Goal: Task Accomplishment & Management: Manage account settings

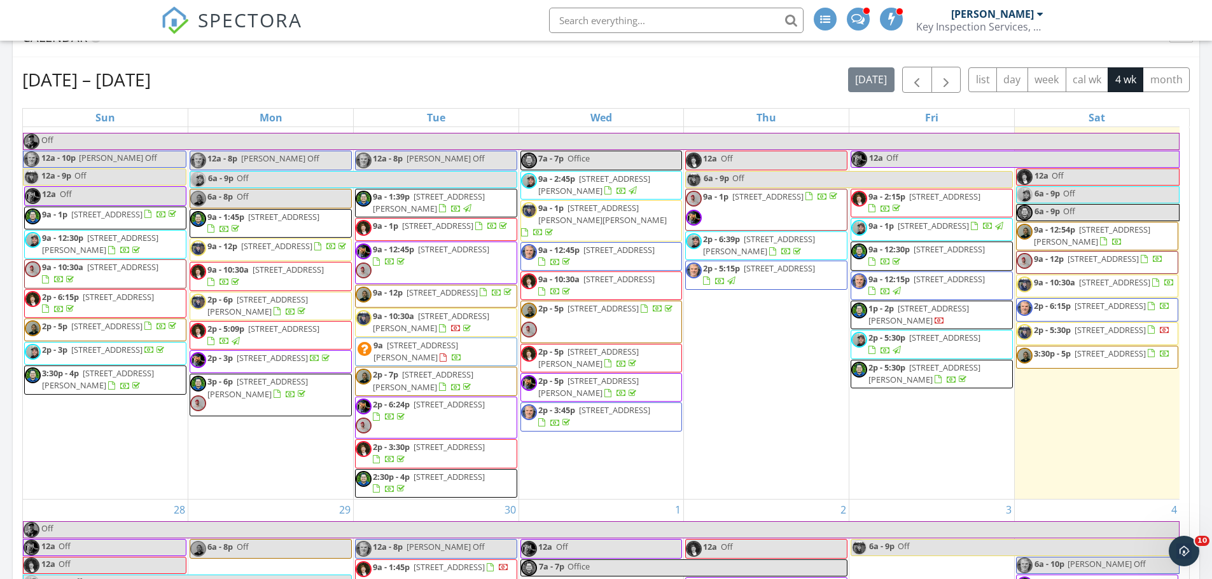
scroll to position [13, 0]
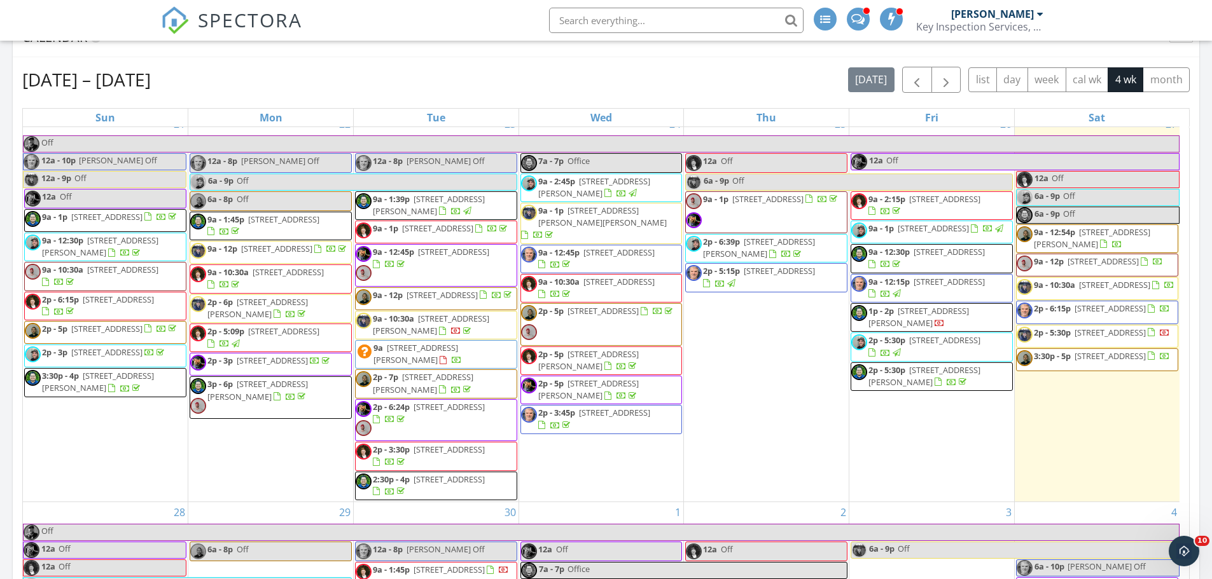
click at [1198, 230] on div "Sep 21 – Oct 18, 2025 today list day week cal wk 4 wk month Sun Mon Tue Wed Thu…" at bounding box center [606, 346] width 1186 height 578
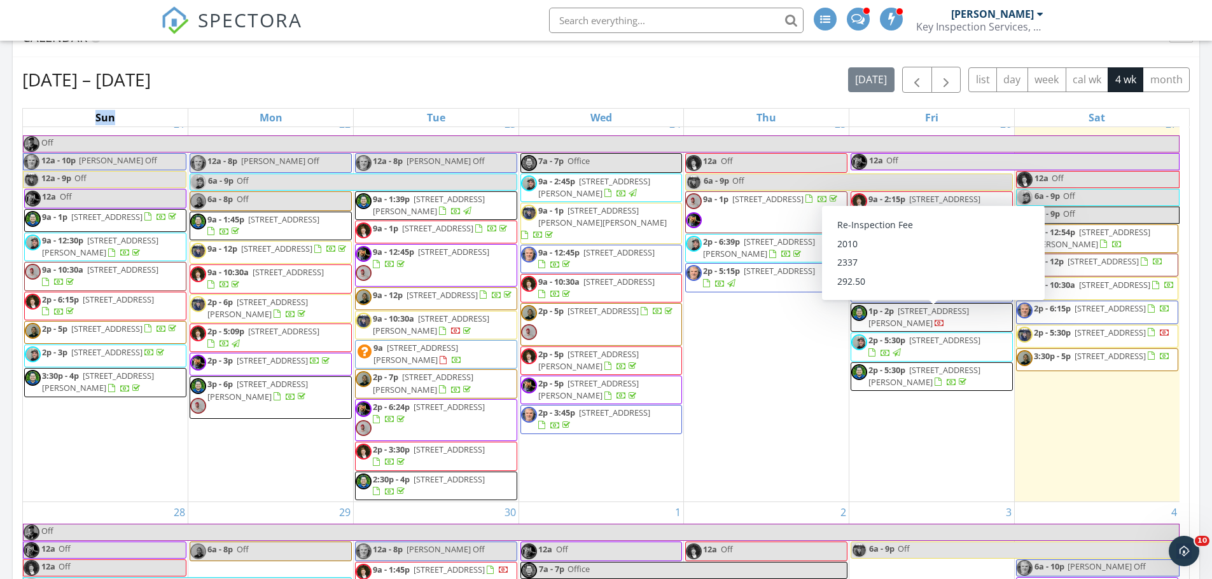
click at [941, 318] on span "7602 14th St SE, Lake Stevens 98258" at bounding box center [918, 317] width 100 height 24
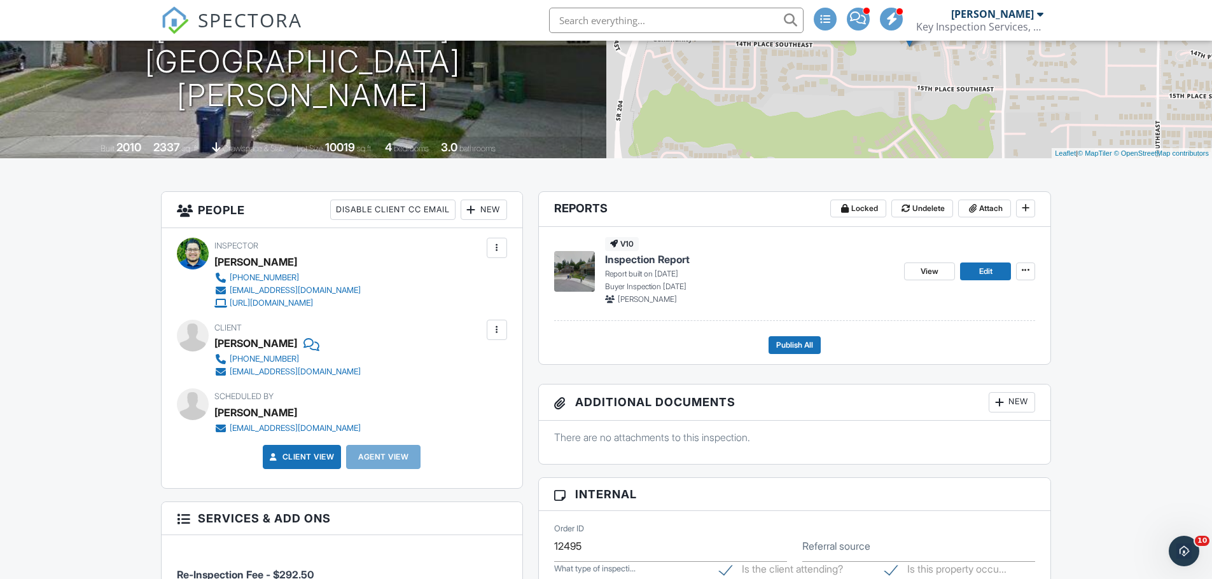
click at [689, 263] on span "Inspection Report" at bounding box center [647, 259] width 85 height 14
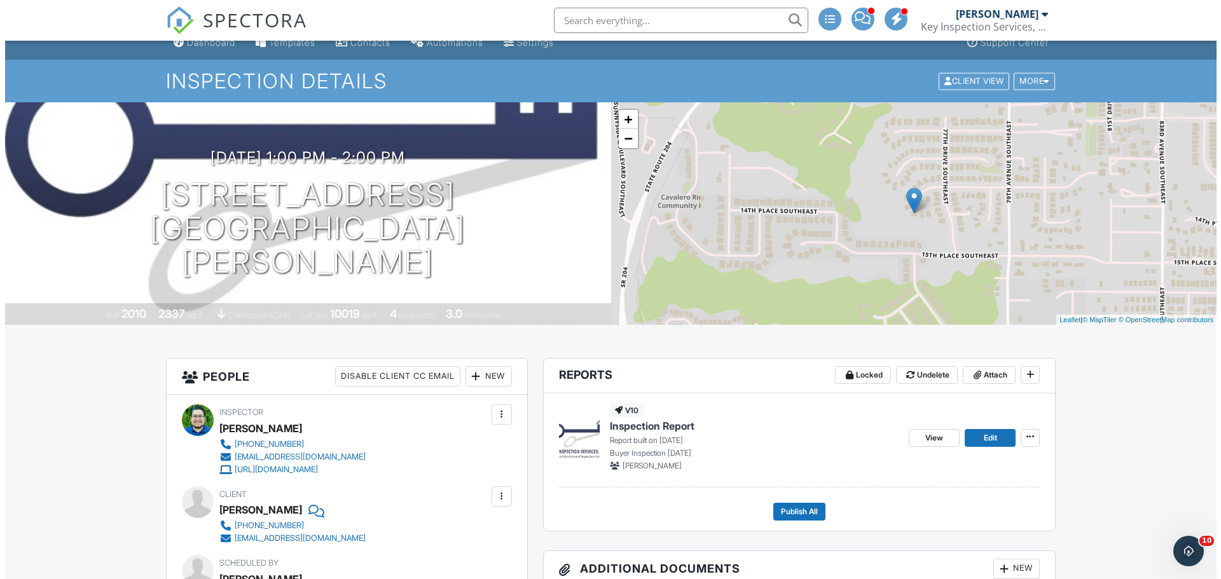
scroll to position [263, 0]
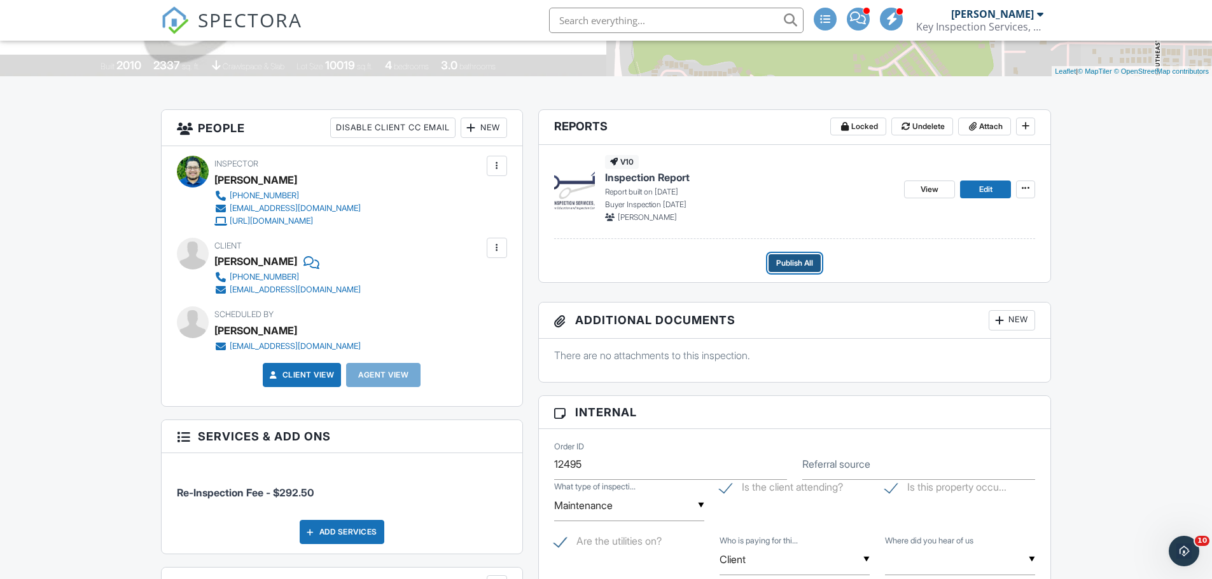
click at [800, 263] on span "Publish All" at bounding box center [794, 263] width 37 height 13
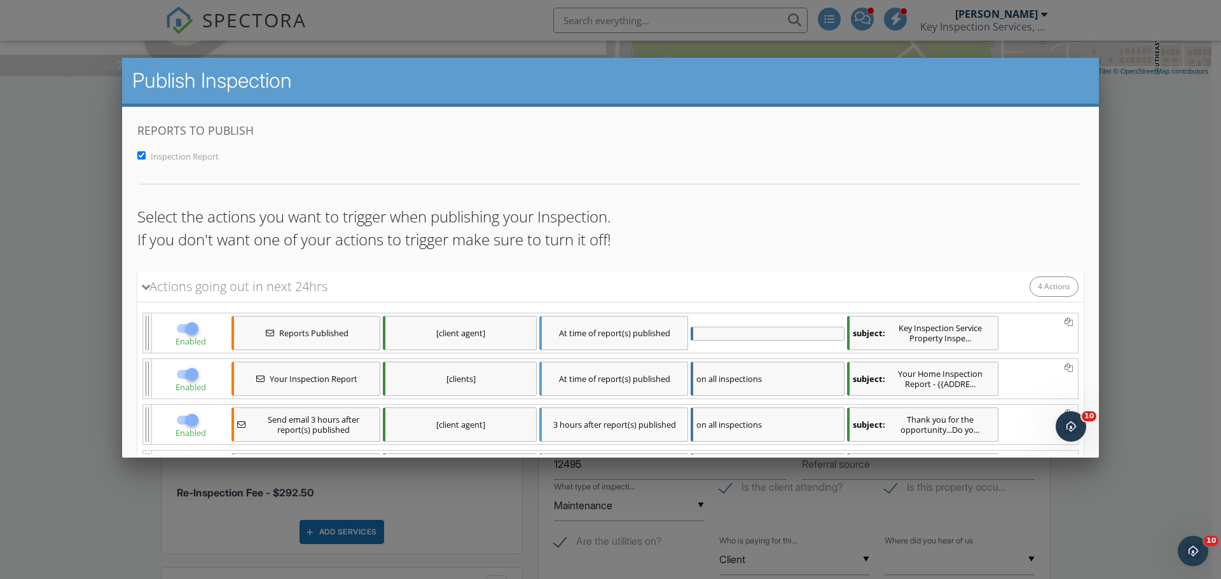
scroll to position [162, 0]
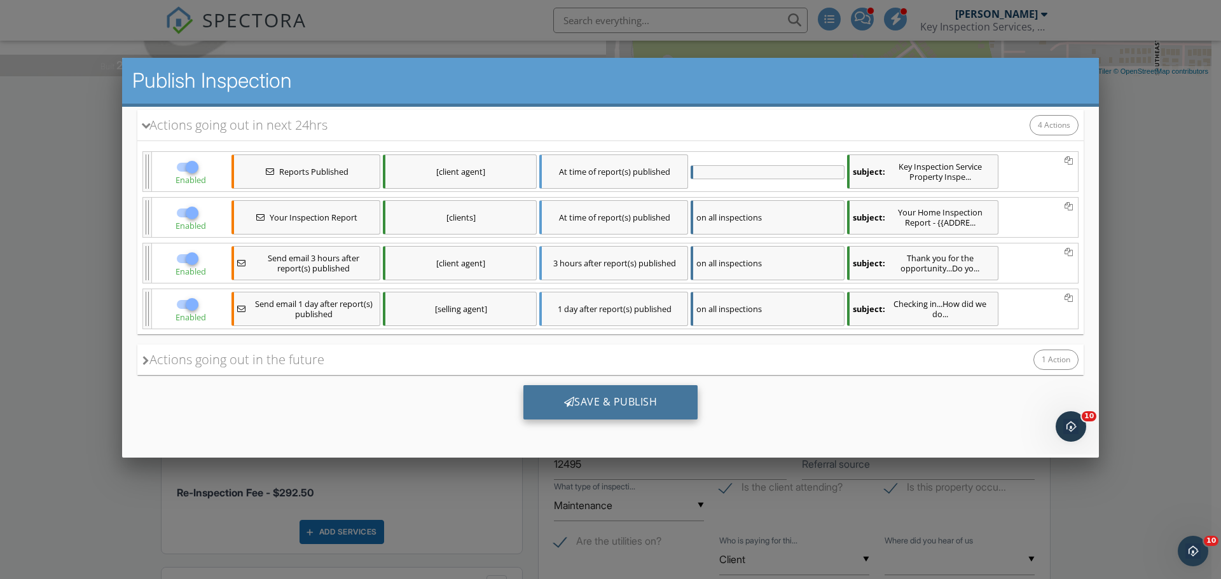
click at [619, 405] on div "Save & Publish" at bounding box center [610, 402] width 175 height 34
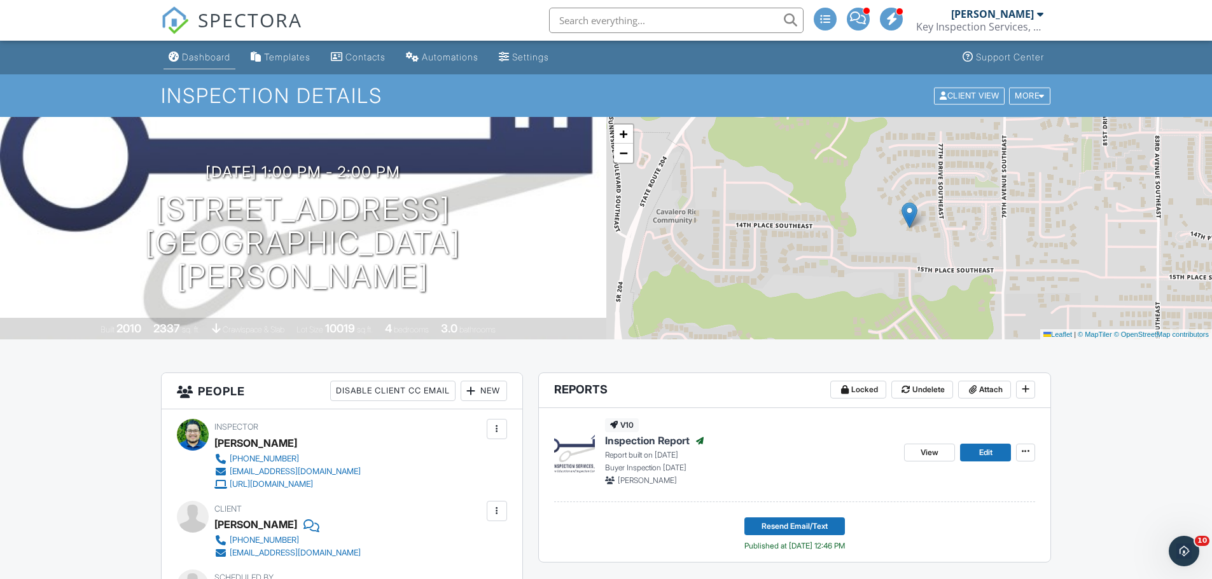
click at [197, 53] on div "Dashboard" at bounding box center [206, 57] width 48 height 11
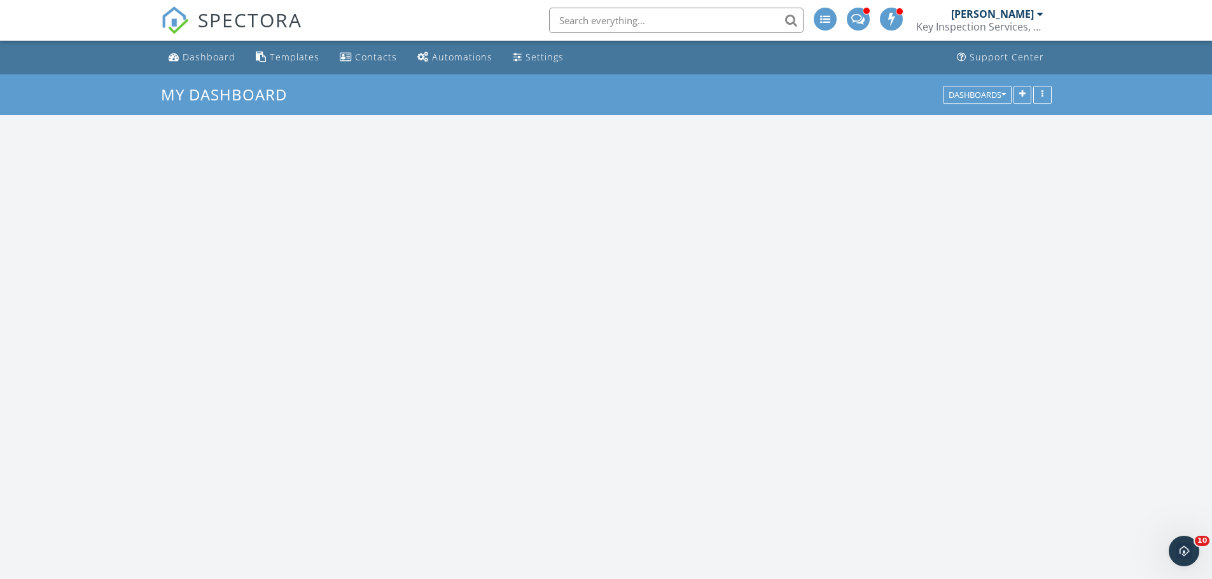
scroll to position [1050, 1231]
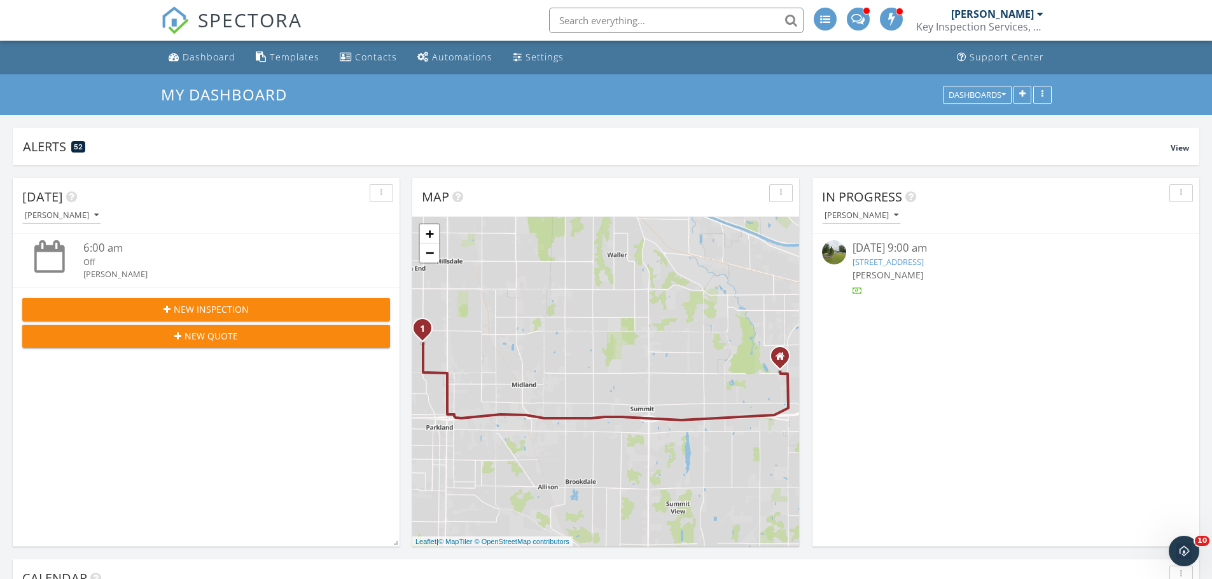
click at [663, 22] on input "text" at bounding box center [676, 20] width 254 height 25
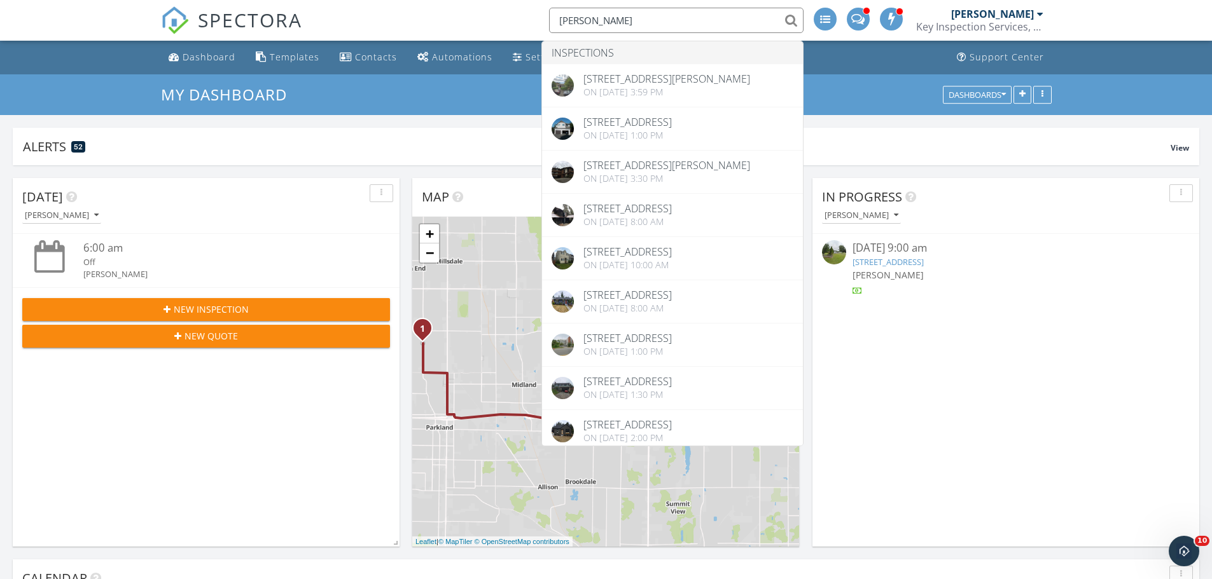
type input "jennifer haffner"
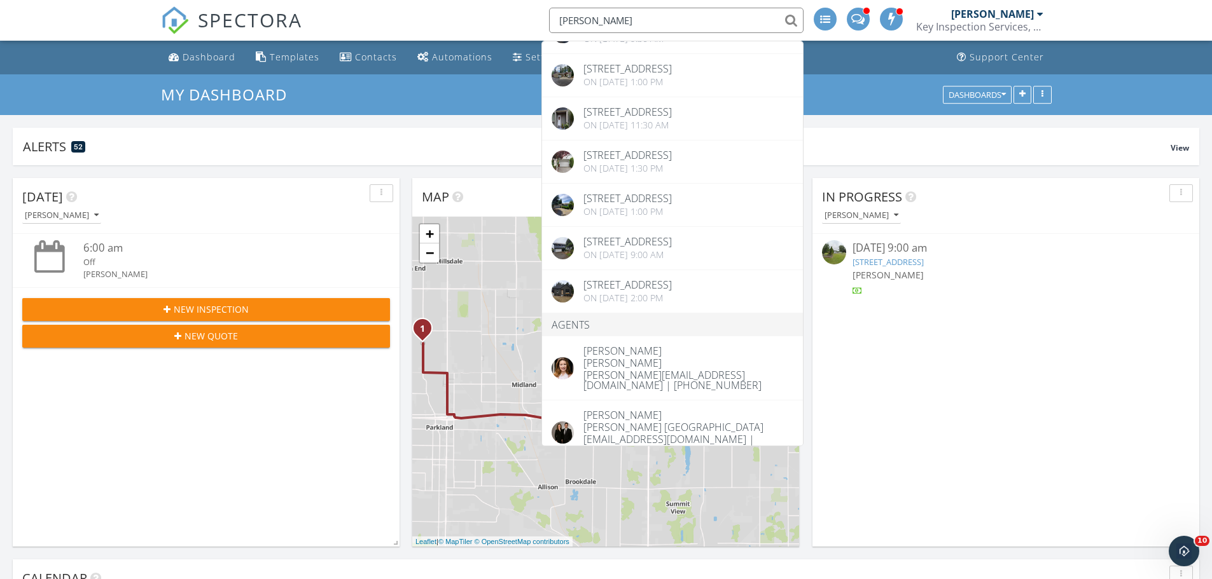
scroll to position [1182, 0]
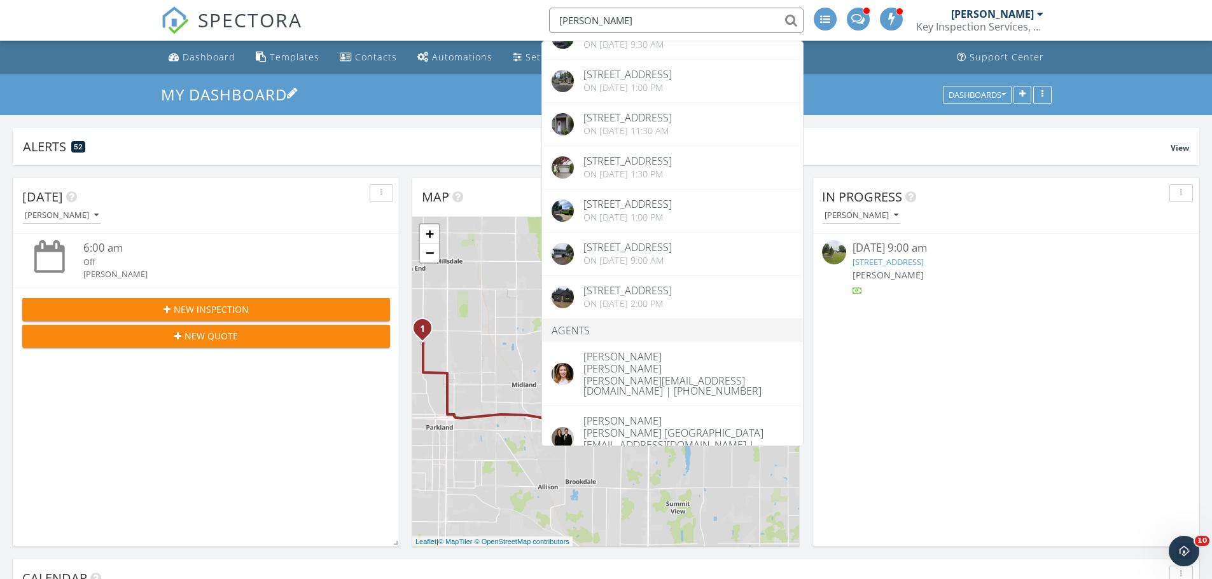
click at [862, 93] on h3 "My Dashboard" at bounding box center [606, 95] width 890 height 20
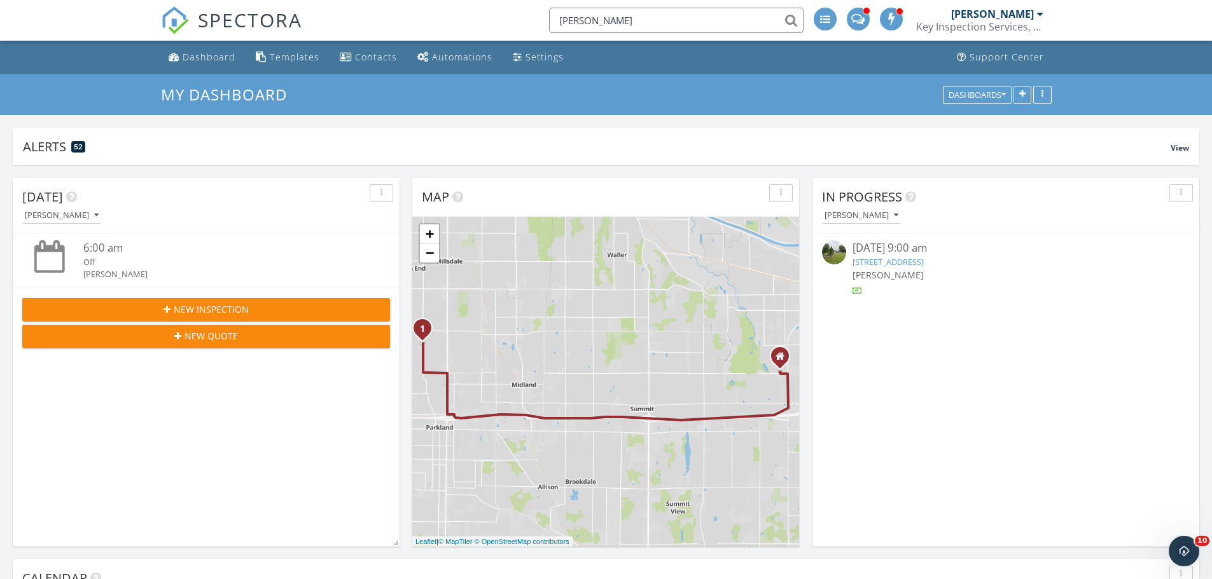
drag, startPoint x: 644, startPoint y: 20, endPoint x: 539, endPoint y: 33, distance: 105.7
click at [539, 33] on li "jennifer haffner" at bounding box center [672, 20] width 272 height 41
type input "grace arriaga"
drag, startPoint x: 626, startPoint y: 16, endPoint x: 515, endPoint y: 20, distance: 110.8
click at [515, 20] on div "SPECTORA grace arriaga No results found matching that criteria. Jose Rendon Key…" at bounding box center [606, 20] width 890 height 41
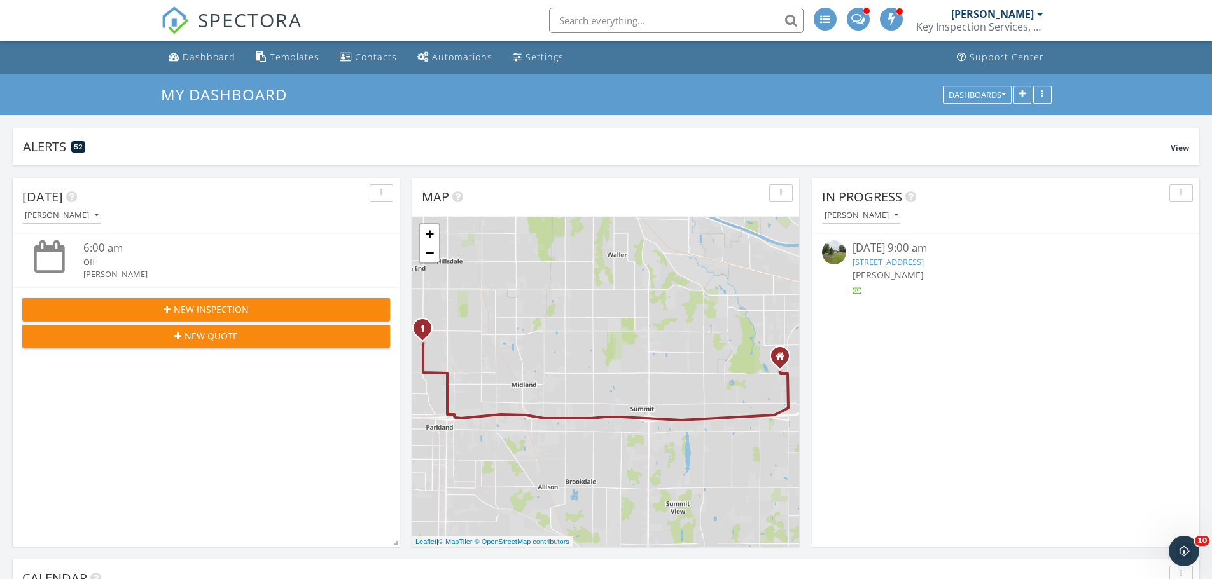
click at [515, 20] on div "SPECTORA Jose Rendon Key Inspection Services, LLC Role: Inspector Dashboard New…" at bounding box center [606, 20] width 890 height 41
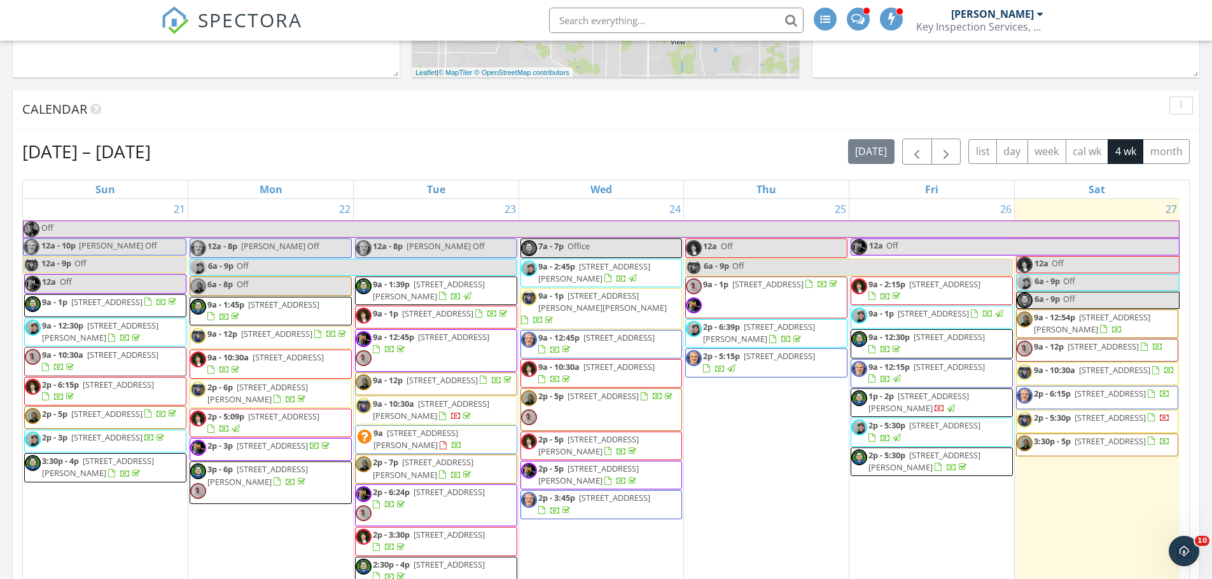
scroll to position [522, 0]
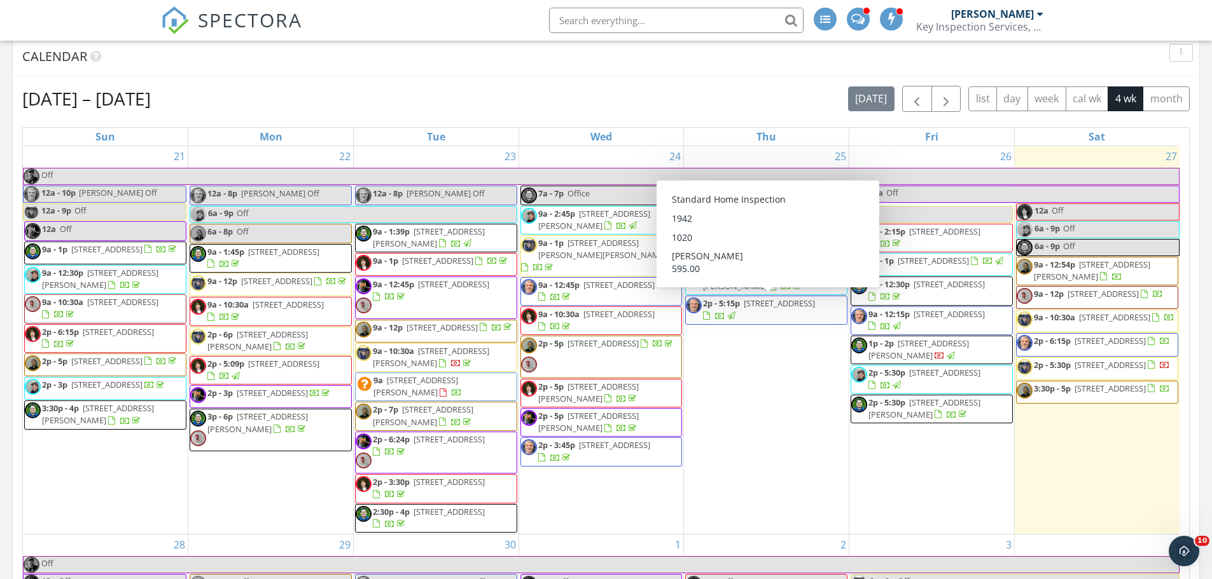
click at [805, 310] on span "2p - 5:15p 216 SW 131st St , Burien 98146" at bounding box center [766, 310] width 161 height 25
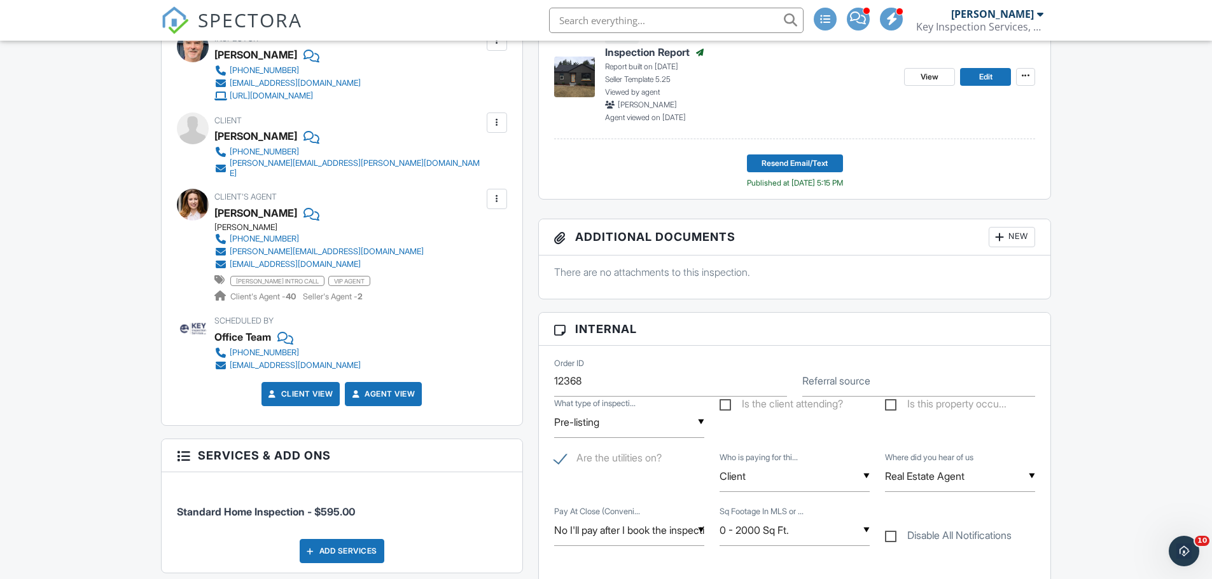
scroll to position [326, 0]
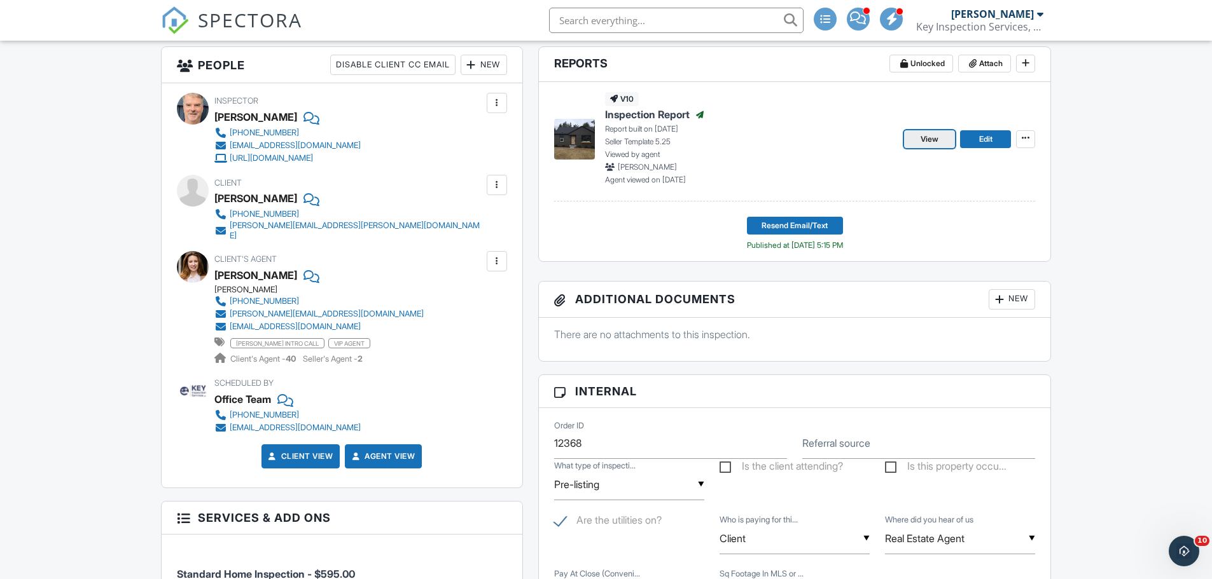
click at [920, 144] on span "View" at bounding box center [929, 139] width 18 height 13
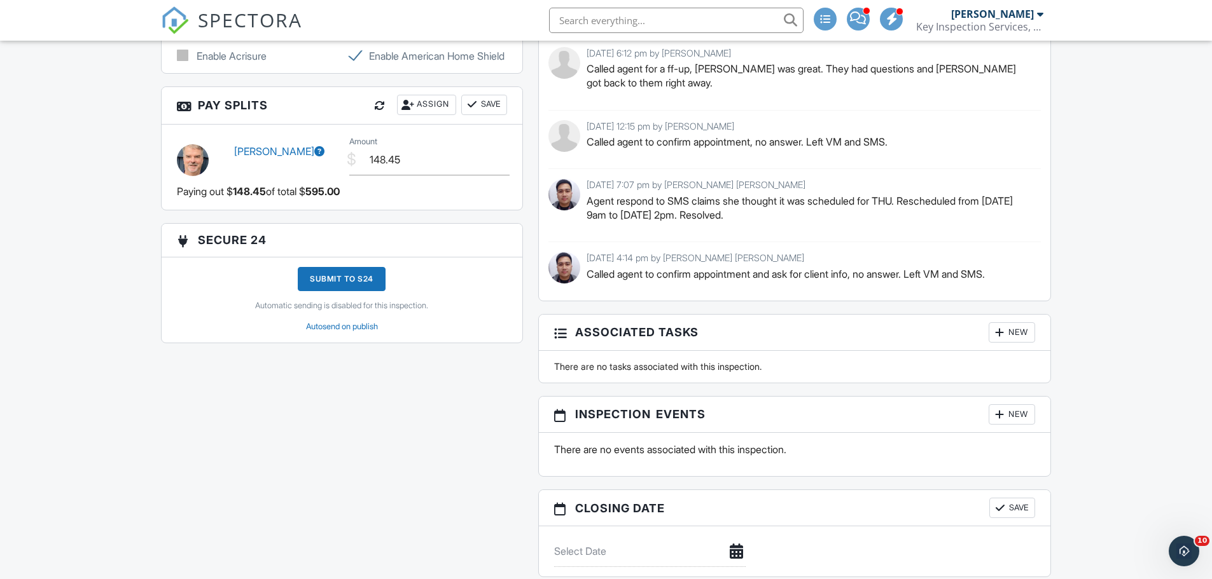
scroll to position [1283, 0]
